Goal: Consume media (video, audio): Consume media (video, audio)

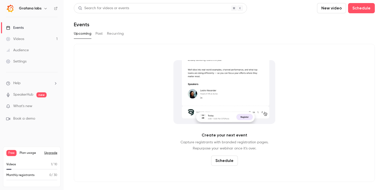
click at [23, 38] on div "Videos" at bounding box center [15, 38] width 18 height 5
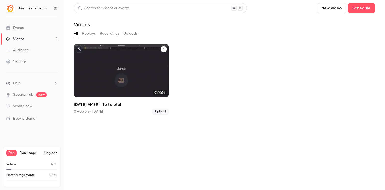
click at [115, 88] on p "[DATE] AMER Into to otel" at bounding box center [121, 86] width 82 height 9
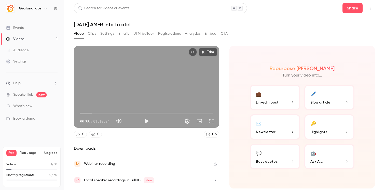
click at [91, 35] on button "Clips" at bounding box center [92, 34] width 8 height 8
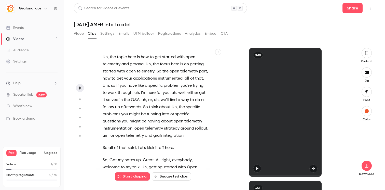
click at [365, 55] on icon "button" at bounding box center [367, 53] width 4 height 6
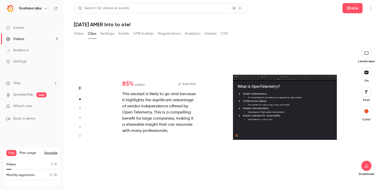
scroll to position [133, 0]
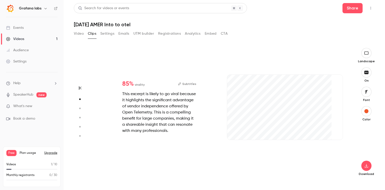
type input "*"
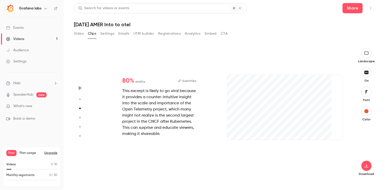
type input "*"
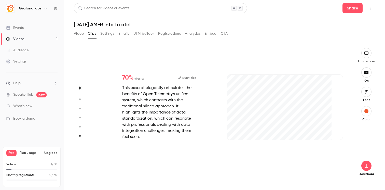
type input "*"
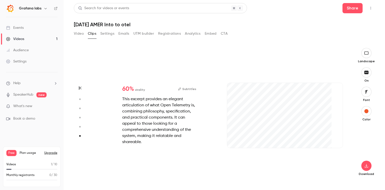
type input "*"
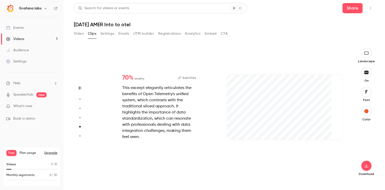
scroll to position [531, 0]
click at [367, 167] on icon "button" at bounding box center [366, 166] width 3 height 4
click at [335, 162] on span "High quality requires longer processing" at bounding box center [328, 160] width 58 height 5
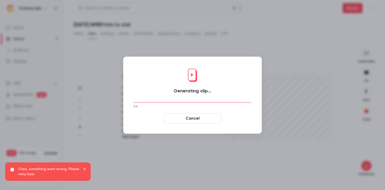
click at [85, 168] on icon "close" at bounding box center [85, 169] width 4 height 4
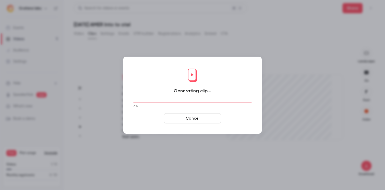
click at [189, 118] on button "Cancel" at bounding box center [192, 118] width 57 height 10
click at [193, 121] on button "Cancel" at bounding box center [192, 118] width 57 height 10
click at [190, 119] on button "Cancel" at bounding box center [192, 118] width 57 height 10
click at [207, 13] on div at bounding box center [192, 95] width 385 height 190
click at [182, 117] on button "Cancel" at bounding box center [192, 118] width 57 height 10
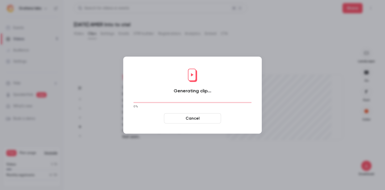
click at [182, 117] on button "Cancel" at bounding box center [192, 118] width 57 height 10
click at [187, 119] on button "Cancel" at bounding box center [192, 118] width 57 height 10
type input "****"
click at [185, 118] on button "Cancel" at bounding box center [192, 118] width 57 height 10
click at [194, 120] on button "Cancel" at bounding box center [192, 118] width 57 height 10
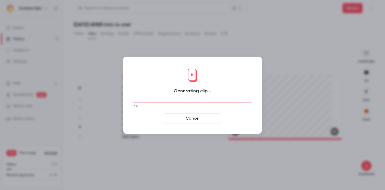
click at [194, 120] on button "Cancel" at bounding box center [192, 118] width 57 height 10
click at [73, 45] on div at bounding box center [192, 95] width 385 height 190
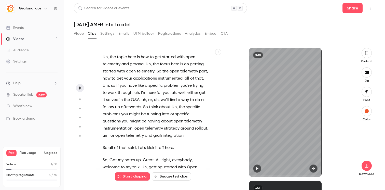
click at [368, 56] on button "button" at bounding box center [367, 53] width 10 height 10
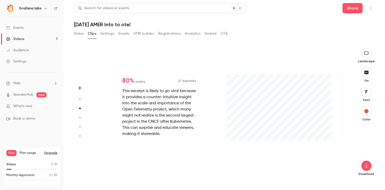
type input "*"
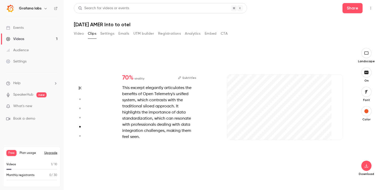
scroll to position [531, 0]
click at [366, 165] on icon "button" at bounding box center [366, 165] width 6 height 4
click at [327, 178] on span "Balance between quality and CPU time" at bounding box center [328, 179] width 58 height 5
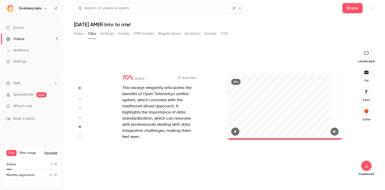
click at [191, 78] on button "Subtitles" at bounding box center [187, 78] width 18 height 6
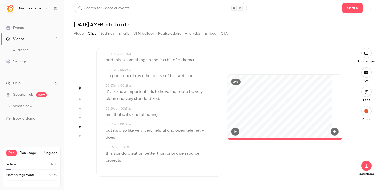
scroll to position [0, 0]
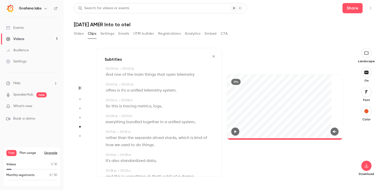
click at [214, 57] on icon "button" at bounding box center [214, 56] width 2 height 2
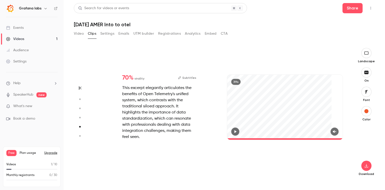
click at [191, 78] on button "Subtitles" at bounding box center [187, 78] width 18 height 6
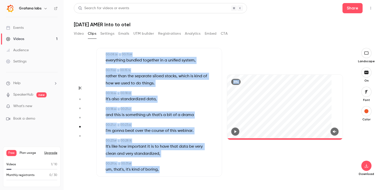
scroll to position [116, 0]
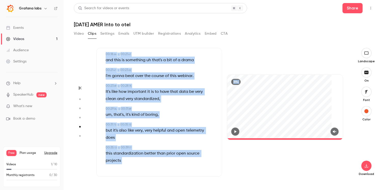
drag, startPoint x: 118, startPoint y: 74, endPoint x: 171, endPoint y: 183, distance: 121.2
click at [171, 183] on div "Start clipping Suggested clips 1h10 85 % virality Subtitles This excerpt is lik…" at bounding box center [222, 119] width 252 height 142
copy div "And one of the main things that open telemetry 00:02 . 38 → 00:05 . 85 offers i…"
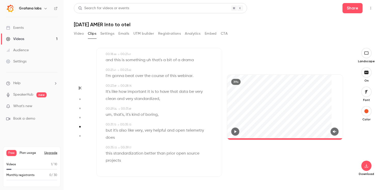
click at [238, 162] on div "39s" at bounding box center [285, 112] width 126 height 129
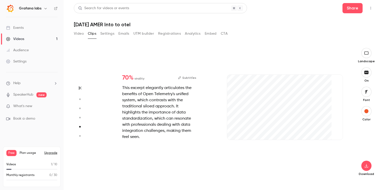
scroll to position [531, 0]
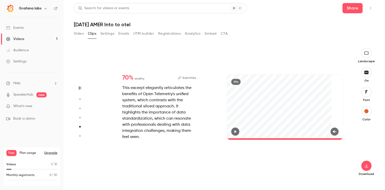
click at [235, 132] on icon "button" at bounding box center [236, 131] width 2 height 3
click at [336, 132] on icon "button" at bounding box center [335, 132] width 4 height 4
click at [236, 132] on icon "button" at bounding box center [235, 131] width 2 height 3
type input "***"
